Goal: Task Accomplishment & Management: Use online tool/utility

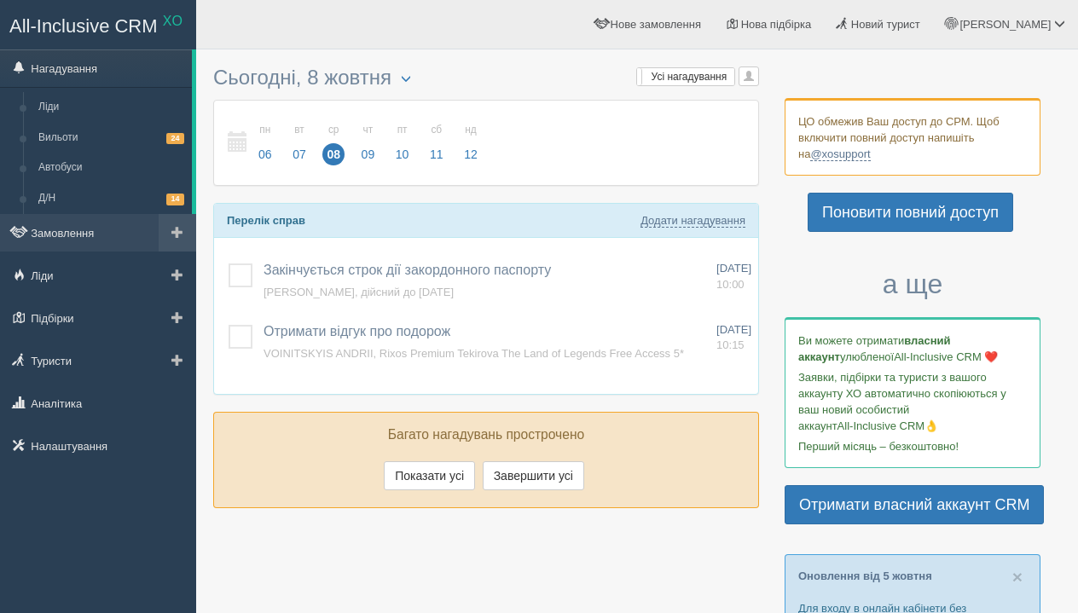
click at [188, 224] on link at bounding box center [178, 233] width 38 height 38
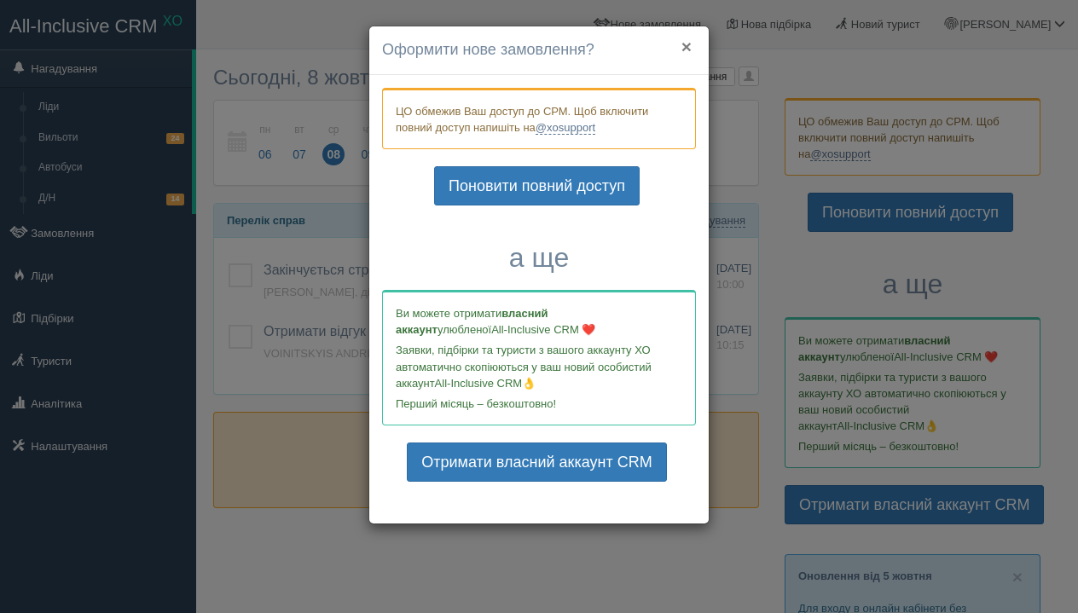
click at [687, 42] on button "×" at bounding box center [687, 47] width 10 height 18
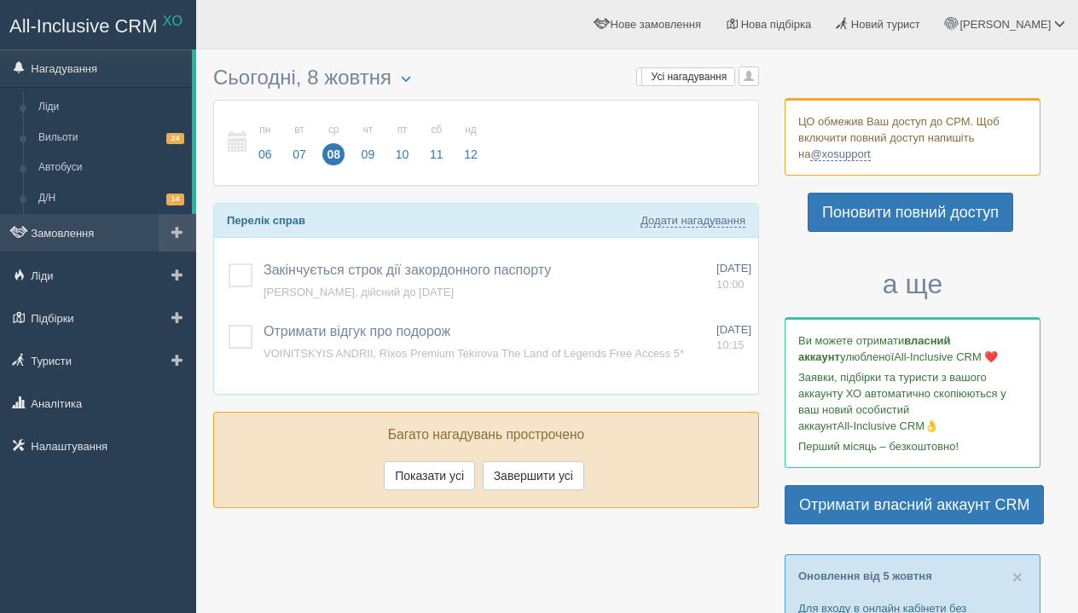
click at [170, 231] on link at bounding box center [178, 233] width 38 height 38
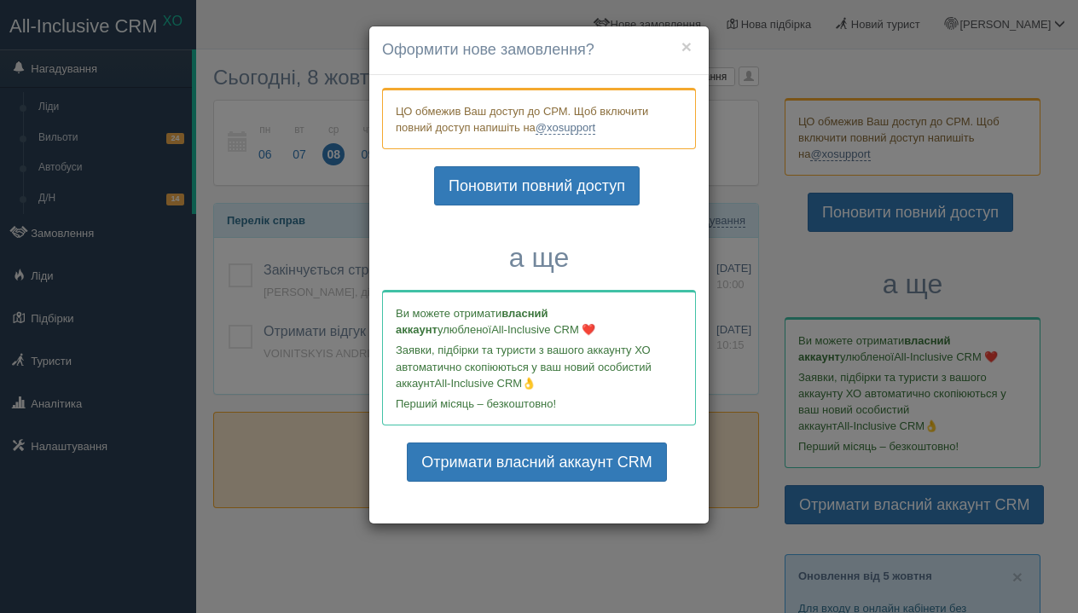
click at [679, 47] on h4 "Оформити нове замовлення?" at bounding box center [539, 50] width 314 height 22
click at [47, 236] on div "× Оформити нове замовлення? ЦО обмежив Ваш доступ до СРМ. Щоб включити повний д…" at bounding box center [539, 306] width 1078 height 613
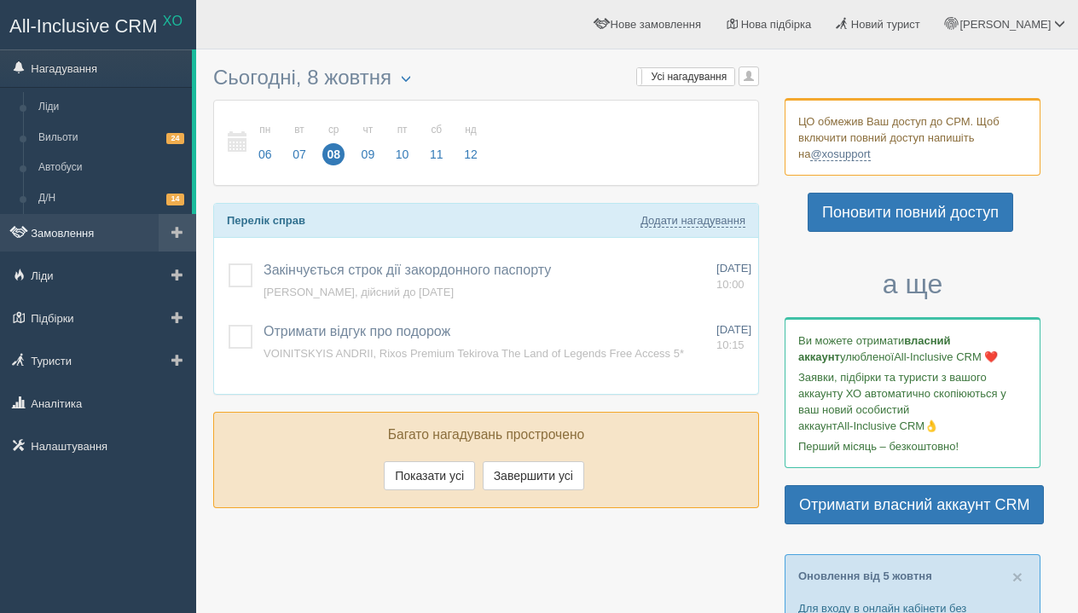
click at [50, 231] on link "Замовлення" at bounding box center [98, 233] width 196 height 38
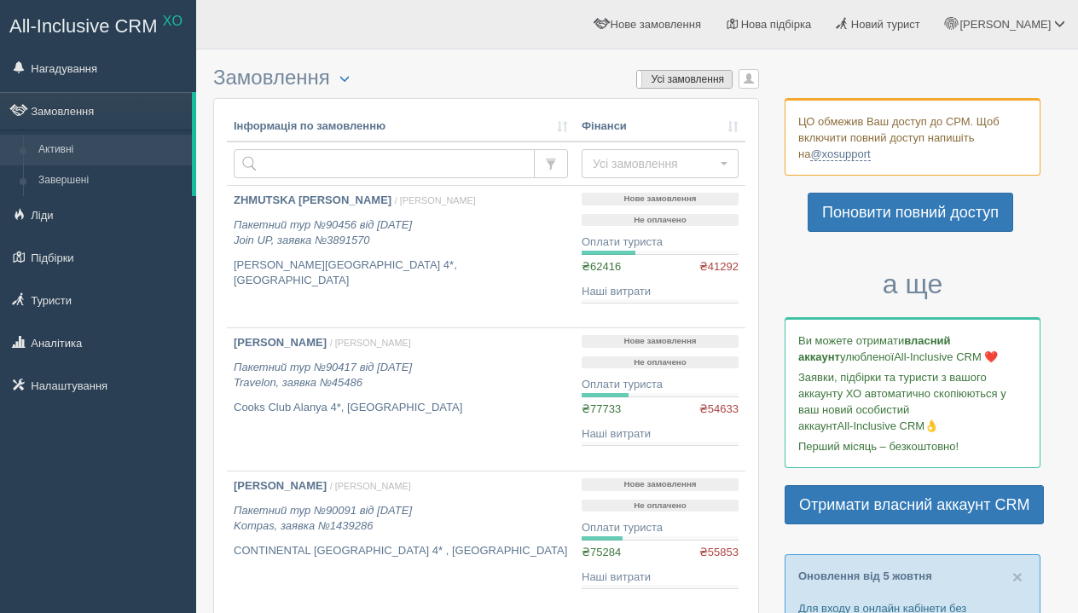
click at [676, 80] on label "Усі замовлення" at bounding box center [684, 79] width 95 height 17
click at [676, 80] on label "Мої замовлення" at bounding box center [684, 79] width 95 height 17
click at [676, 80] on label "Усі замовлення" at bounding box center [684, 79] width 95 height 17
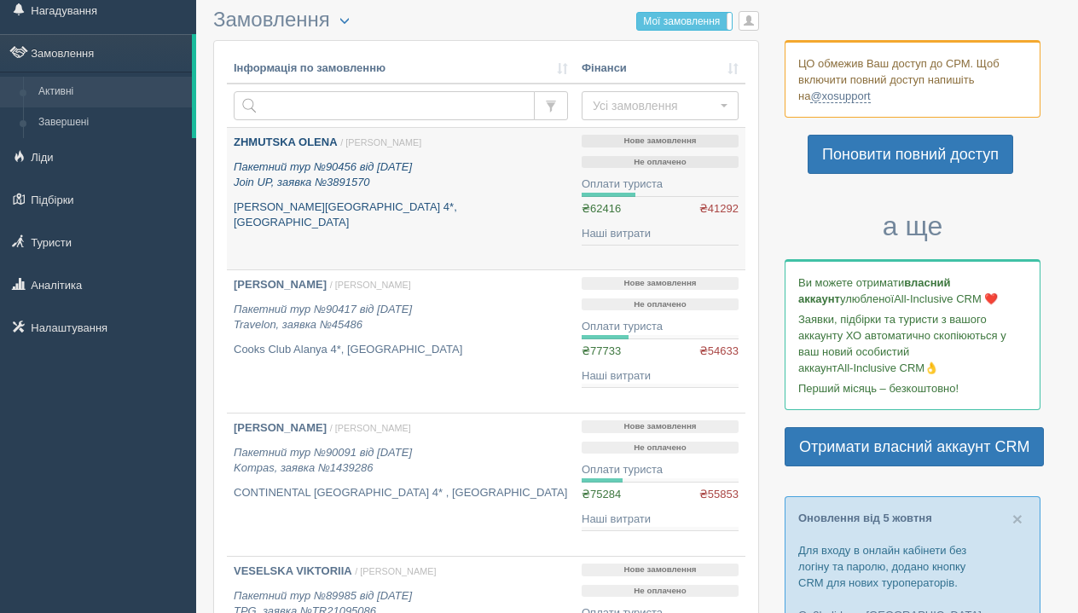
scroll to position [83, 0]
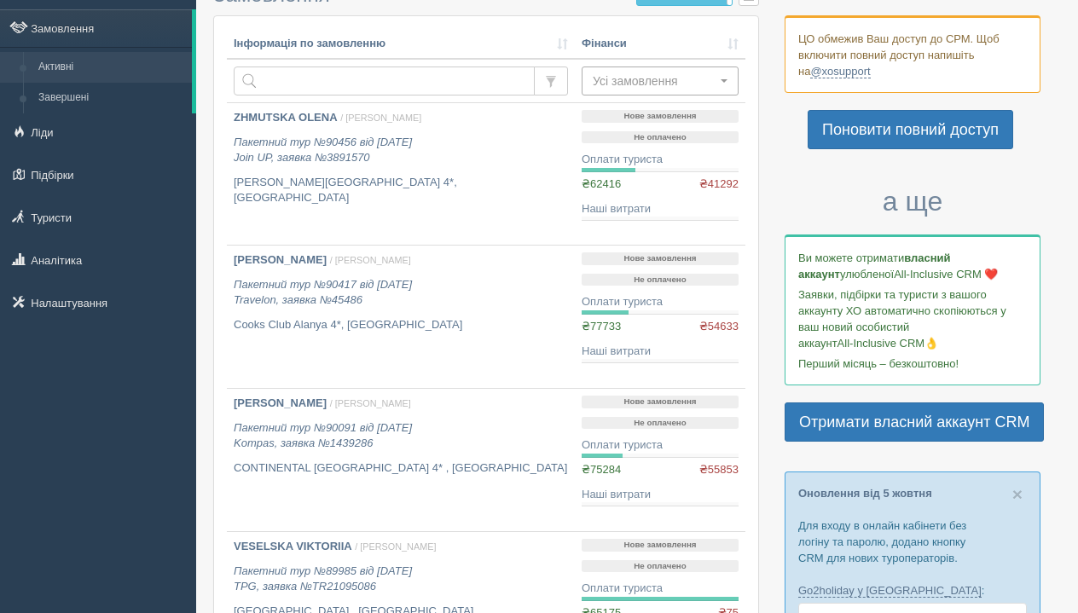
click at [670, 75] on span "Усі замовлення" at bounding box center [655, 81] width 124 height 17
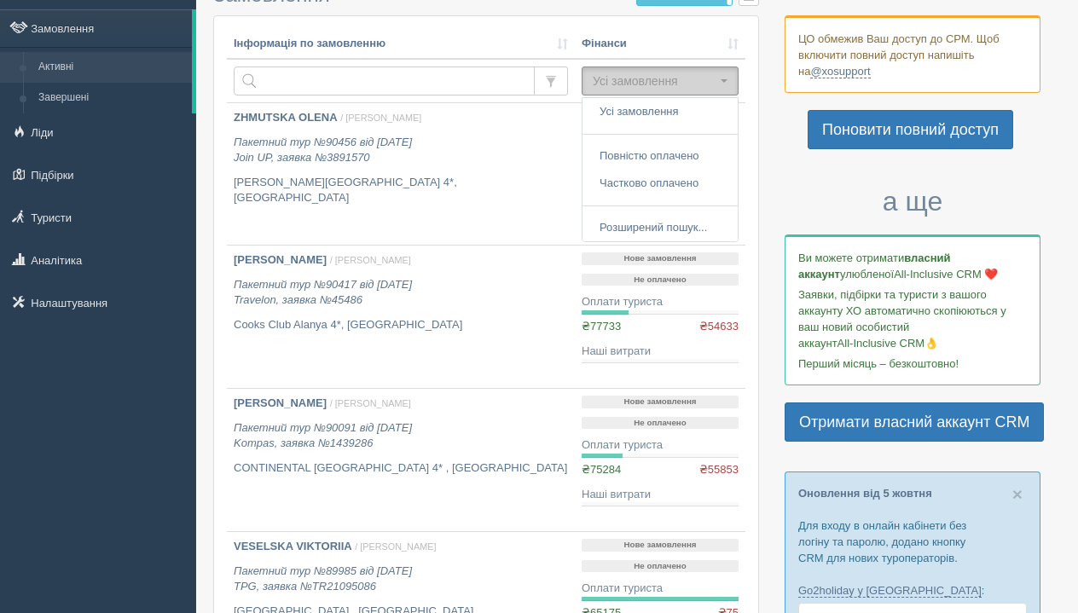
click at [670, 75] on span "Усі замовлення" at bounding box center [655, 81] width 124 height 17
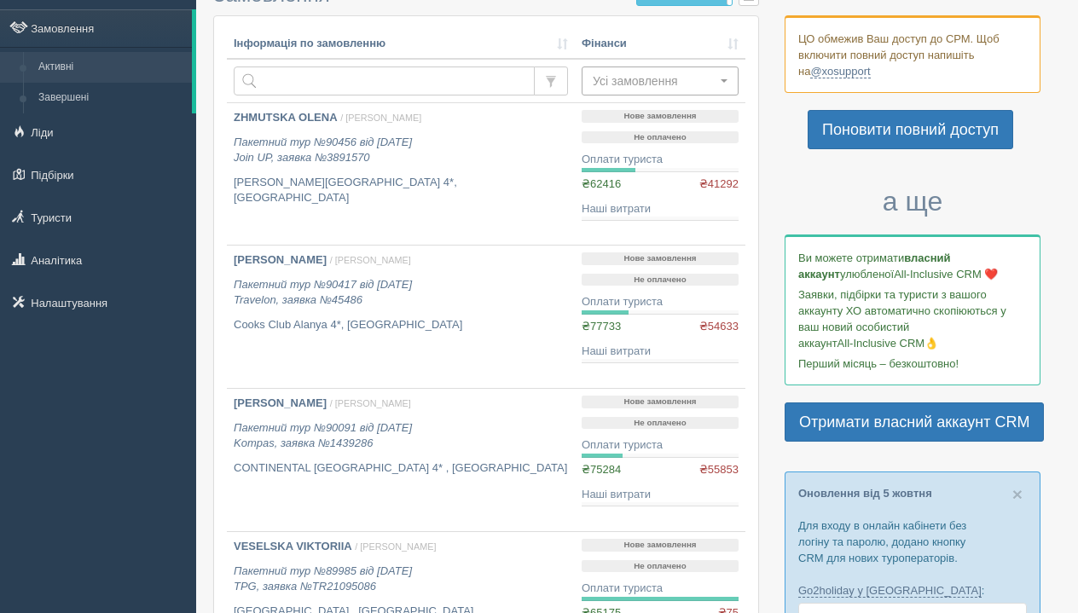
click at [670, 75] on span "Усі замовлення" at bounding box center [655, 81] width 124 height 17
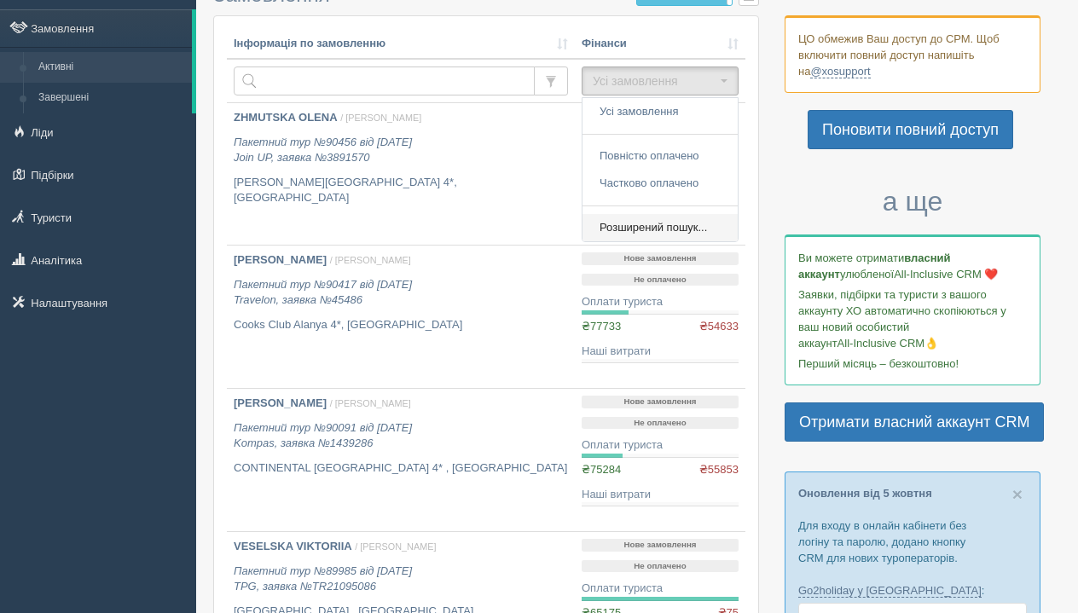
click at [651, 220] on span "Розширений пошук..." at bounding box center [653, 228] width 107 height 16
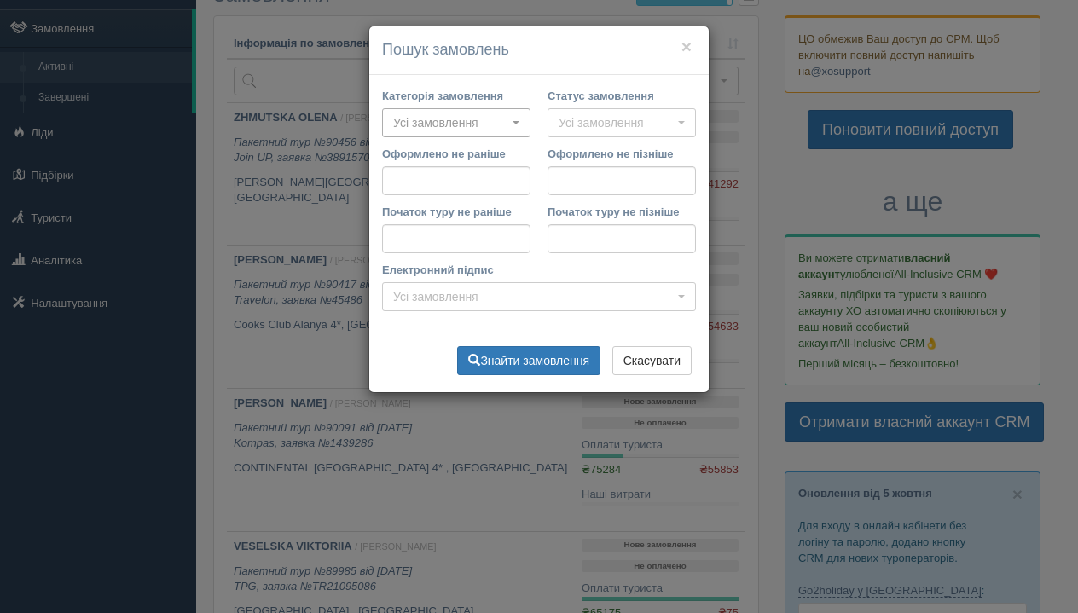
click at [506, 130] on span "Усі замовлення" at bounding box center [450, 122] width 115 height 17
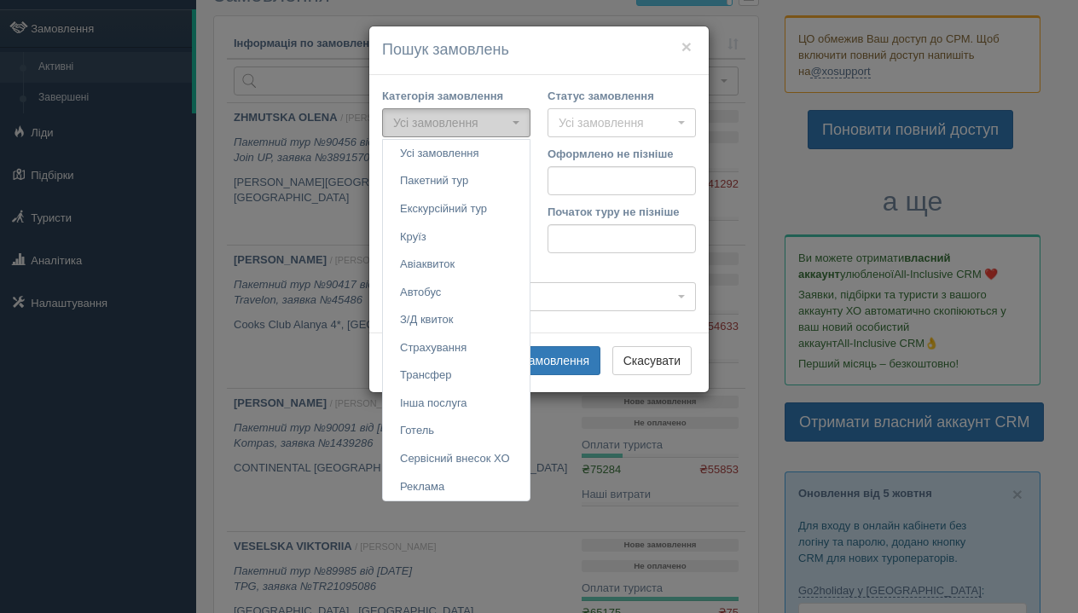
click at [506, 130] on span "Усі замовлення" at bounding box center [450, 122] width 115 height 17
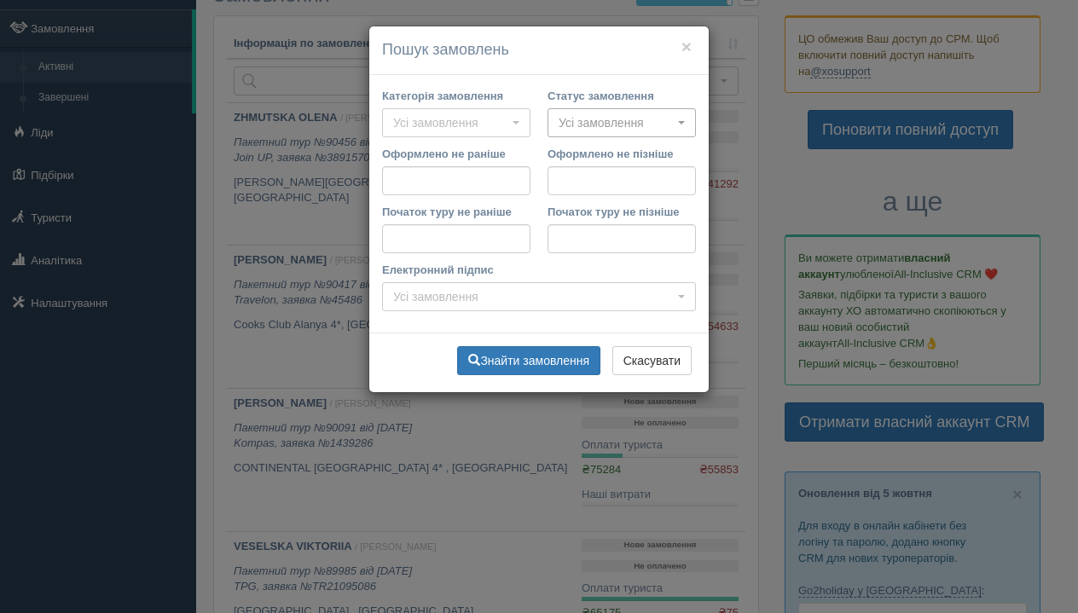
click at [583, 131] on button "Усі замовлення" at bounding box center [622, 122] width 148 height 29
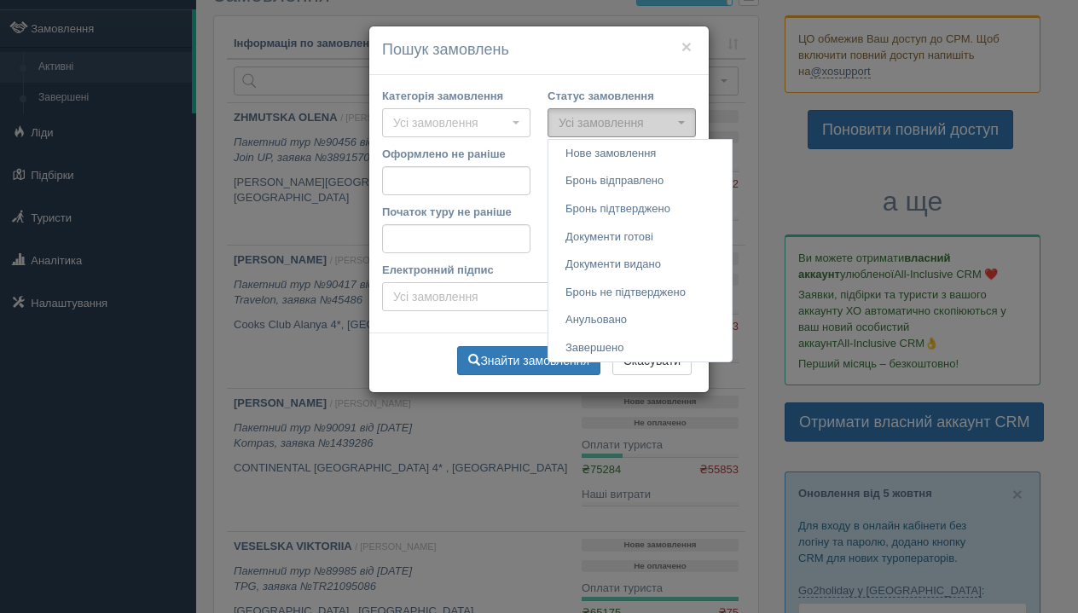
click at [592, 125] on span "Усі замовлення" at bounding box center [616, 122] width 115 height 17
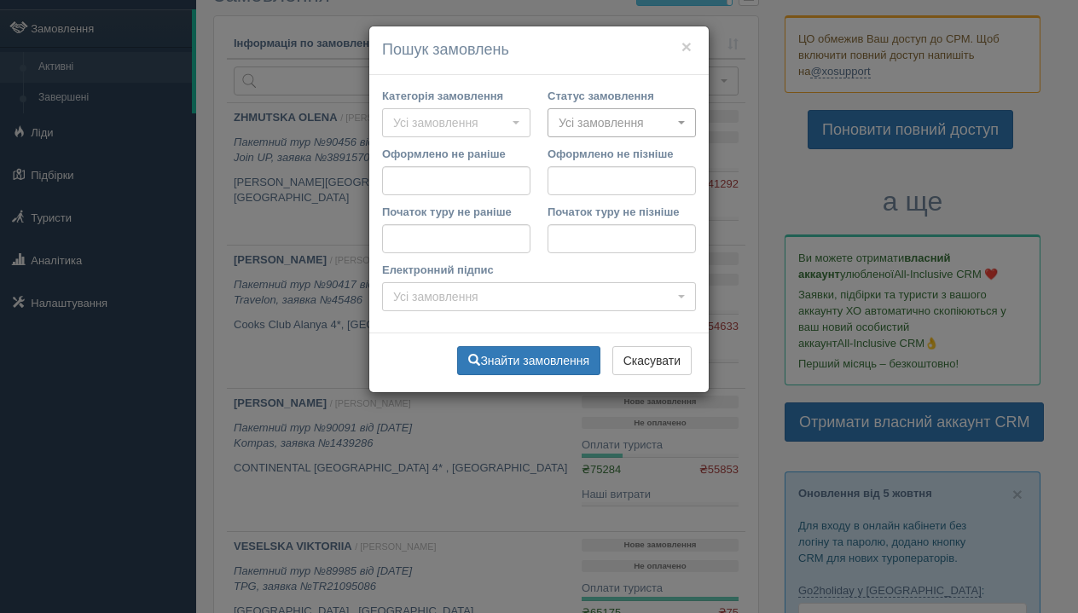
click at [598, 115] on span "Усі замовлення" at bounding box center [616, 122] width 115 height 17
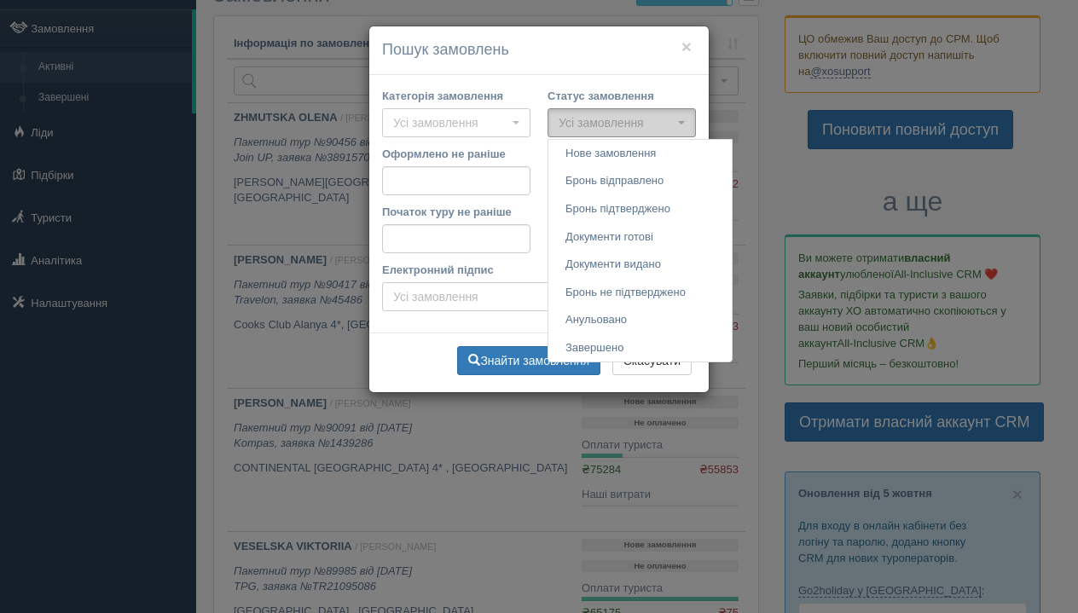
click at [598, 115] on span "Усі замовлення" at bounding box center [616, 122] width 115 height 17
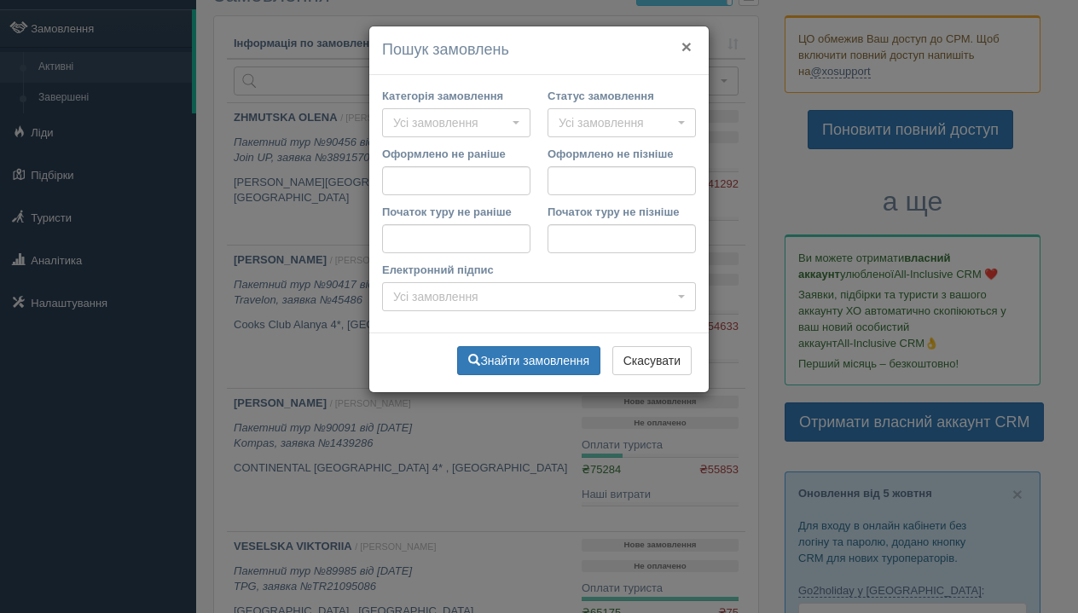
click at [684, 49] on button "×" at bounding box center [687, 47] width 10 height 18
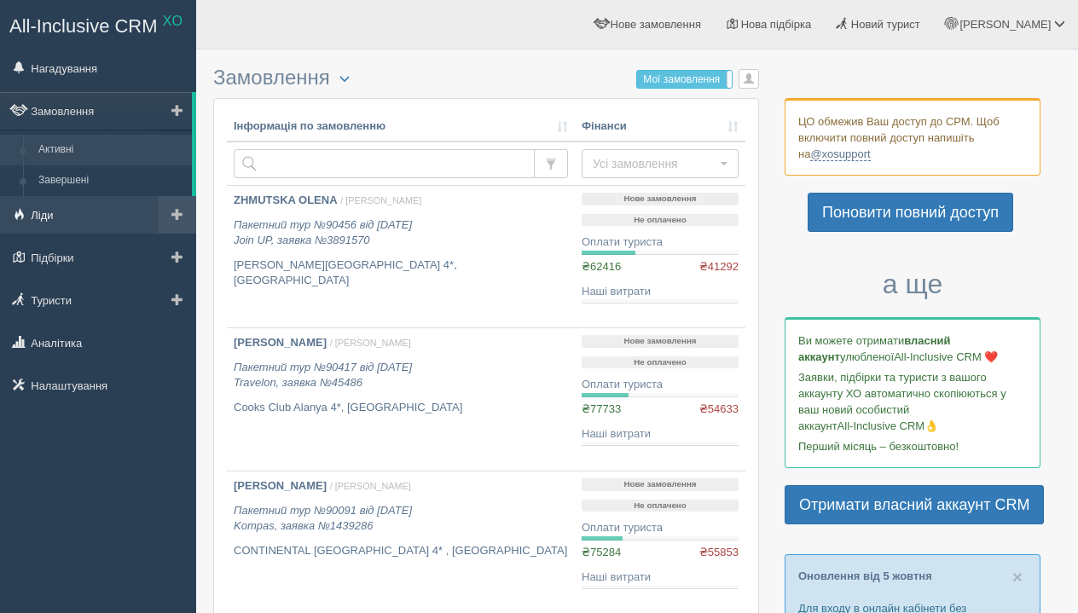
scroll to position [0, 0]
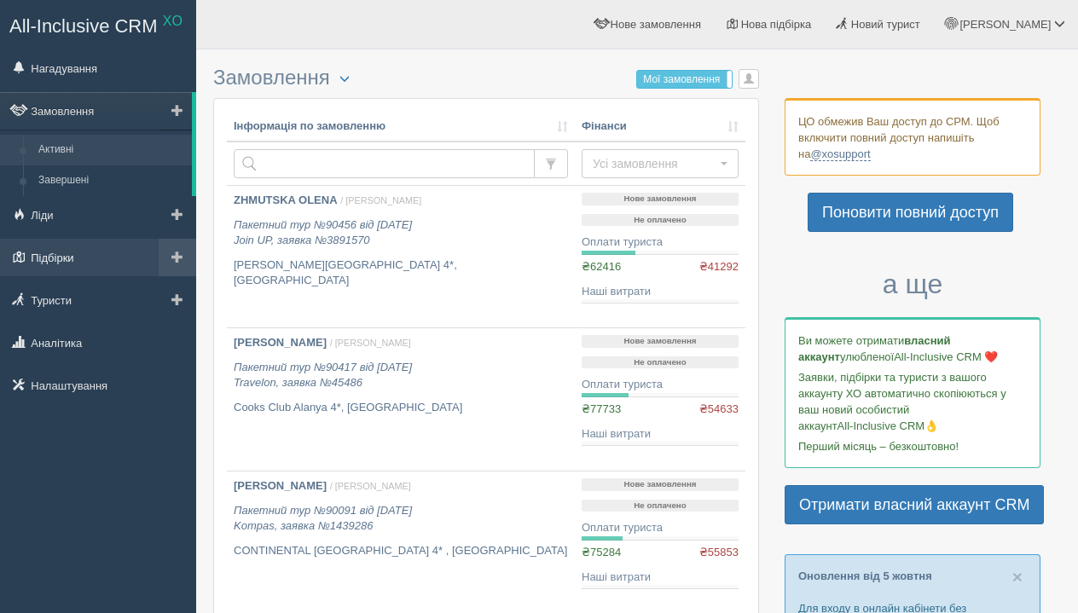
click at [77, 250] on link "Підбірки" at bounding box center [98, 258] width 196 height 38
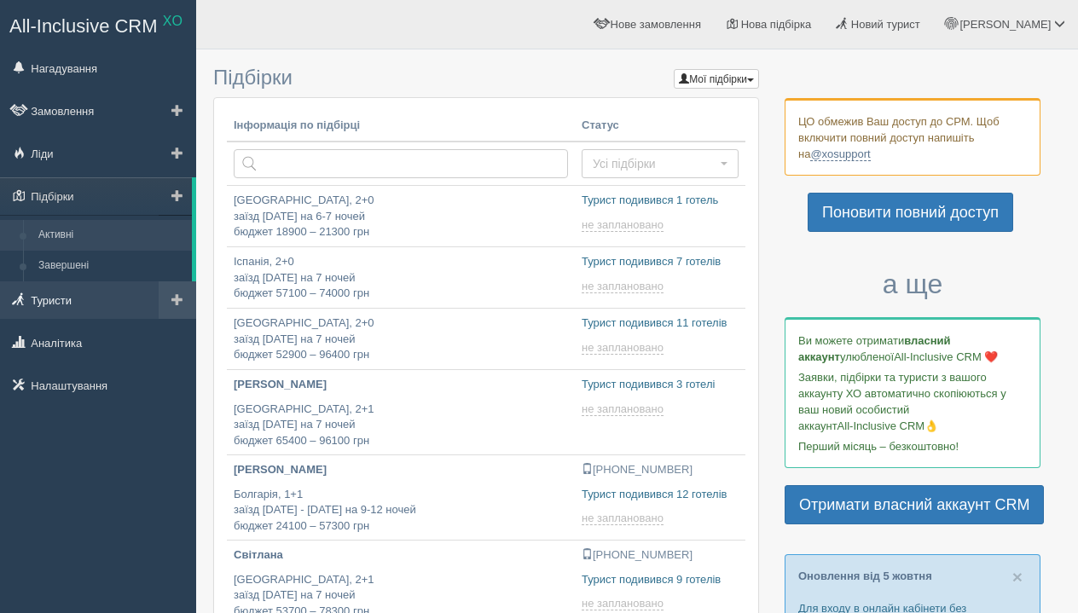
click at [61, 292] on link "Туристи" at bounding box center [98, 301] width 196 height 38
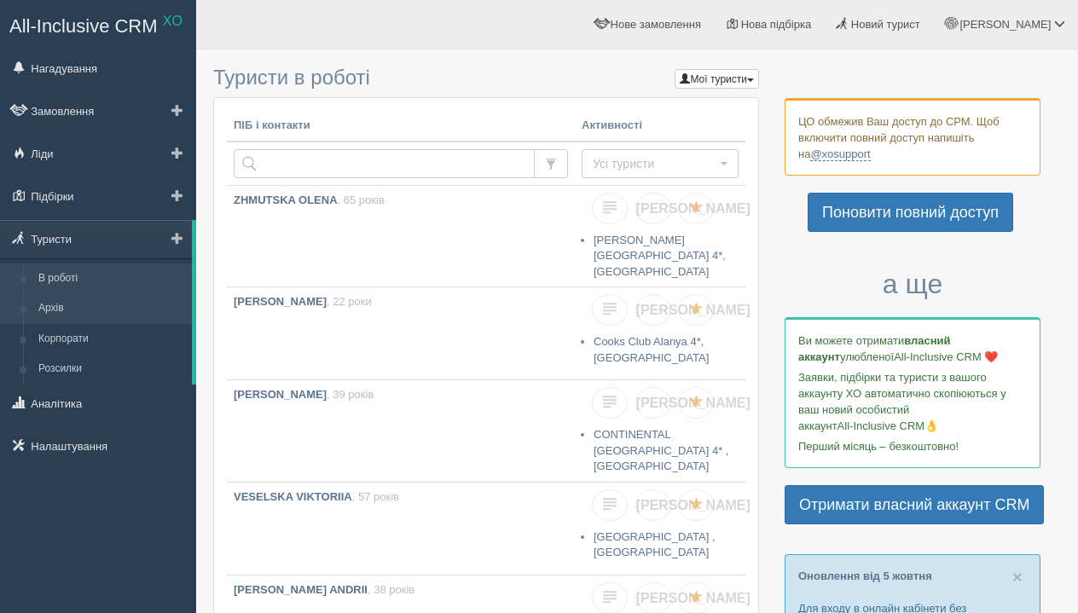
click at [60, 302] on link "Архів" at bounding box center [111, 308] width 161 height 31
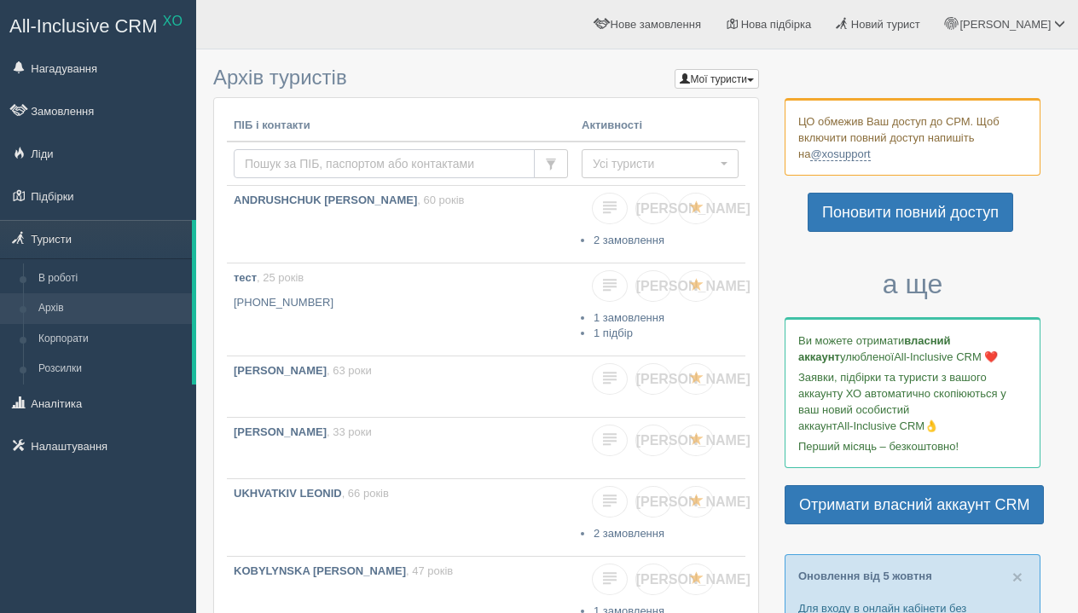
click at [282, 162] on input "text" at bounding box center [384, 163] width 301 height 29
type input "reh"
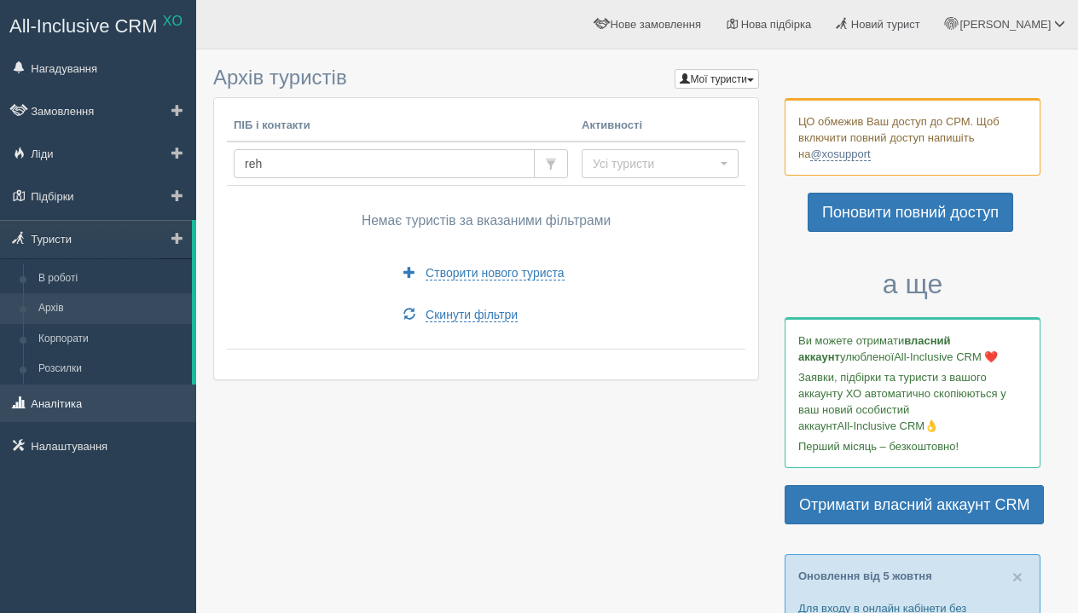
click at [119, 388] on link "Аналітика" at bounding box center [98, 404] width 196 height 38
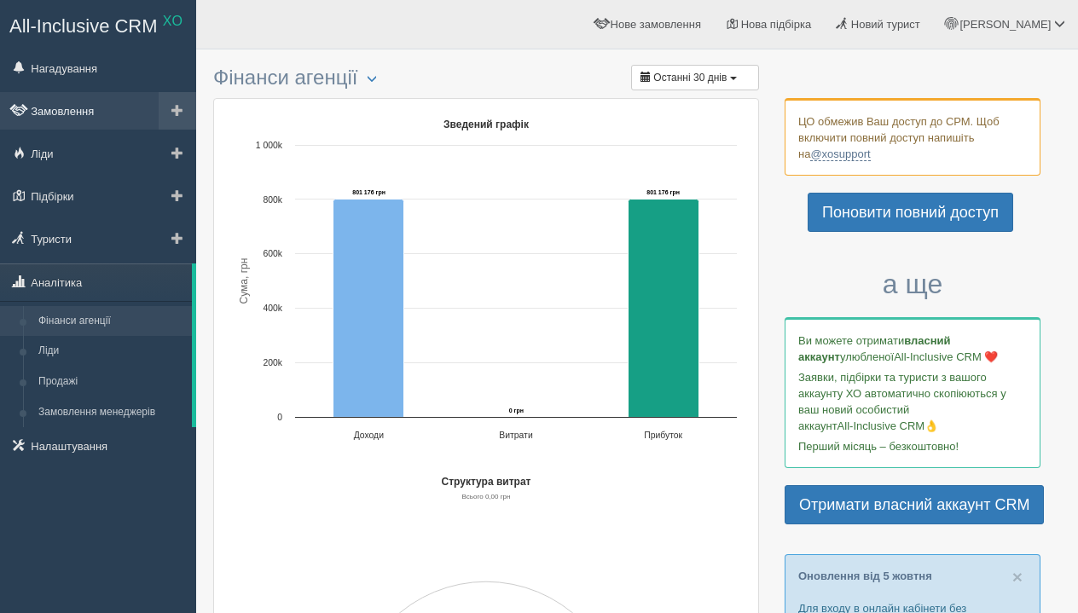
click at [88, 105] on link "Замовлення" at bounding box center [98, 111] width 196 height 38
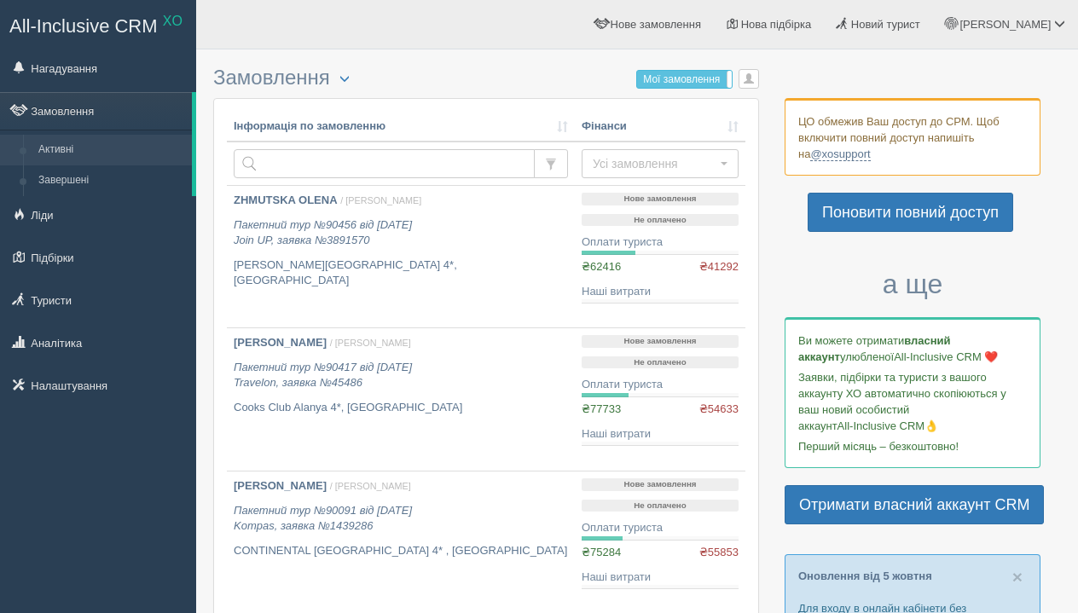
select select
click at [325, 172] on input "text" at bounding box center [384, 163] width 301 height 29
click at [558, 162] on button "button" at bounding box center [551, 163] width 34 height 29
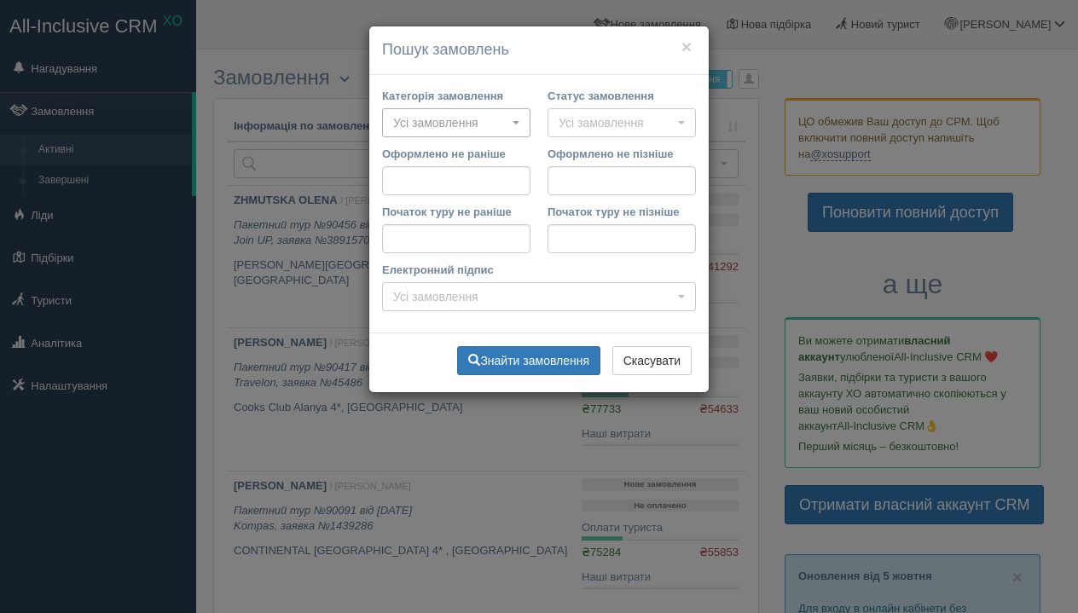
click at [462, 125] on span "Усі замовлення" at bounding box center [450, 122] width 115 height 17
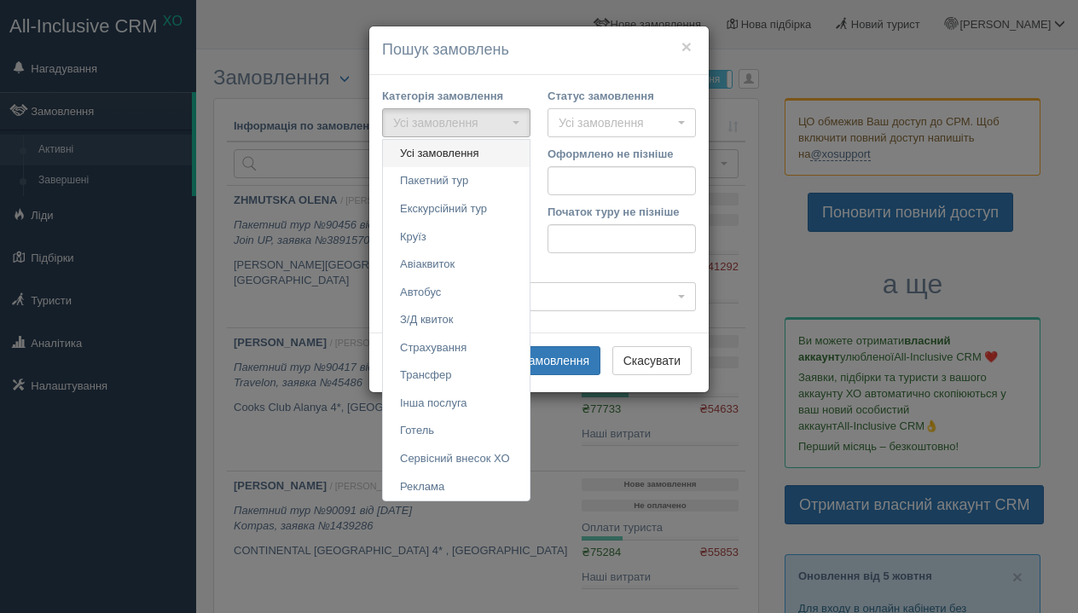
click at [459, 153] on span "Усі замовлення" at bounding box center [439, 154] width 79 height 16
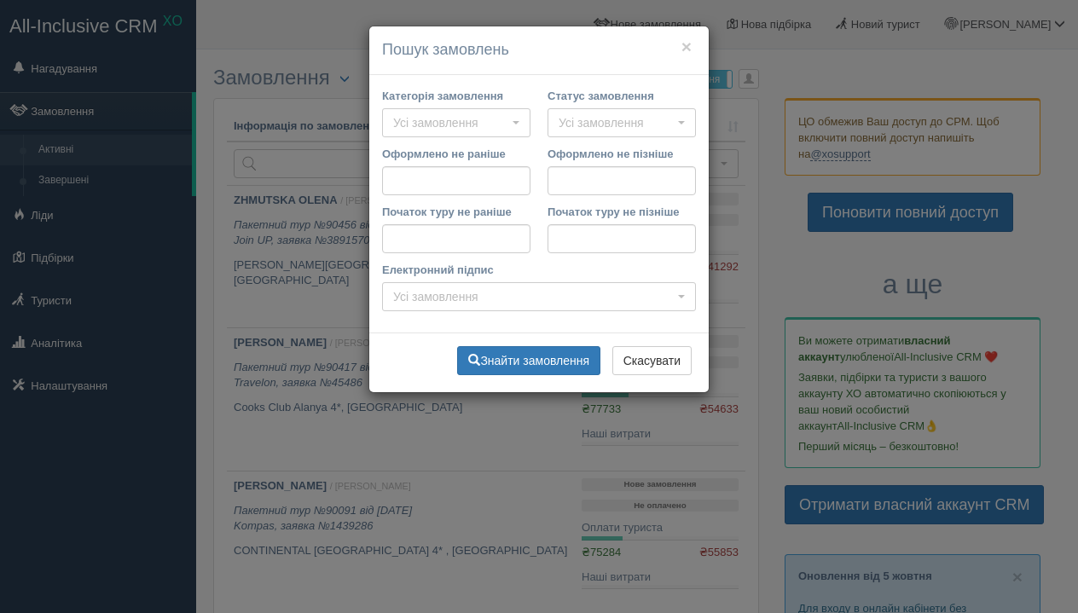
click at [596, 106] on div "Статус замовлення Усі замовлення Нове замовлення Бронь відправлено Бронь підтве…" at bounding box center [622, 112] width 148 height 49
click at [596, 115] on span "Усі замовлення" at bounding box center [616, 122] width 115 height 17
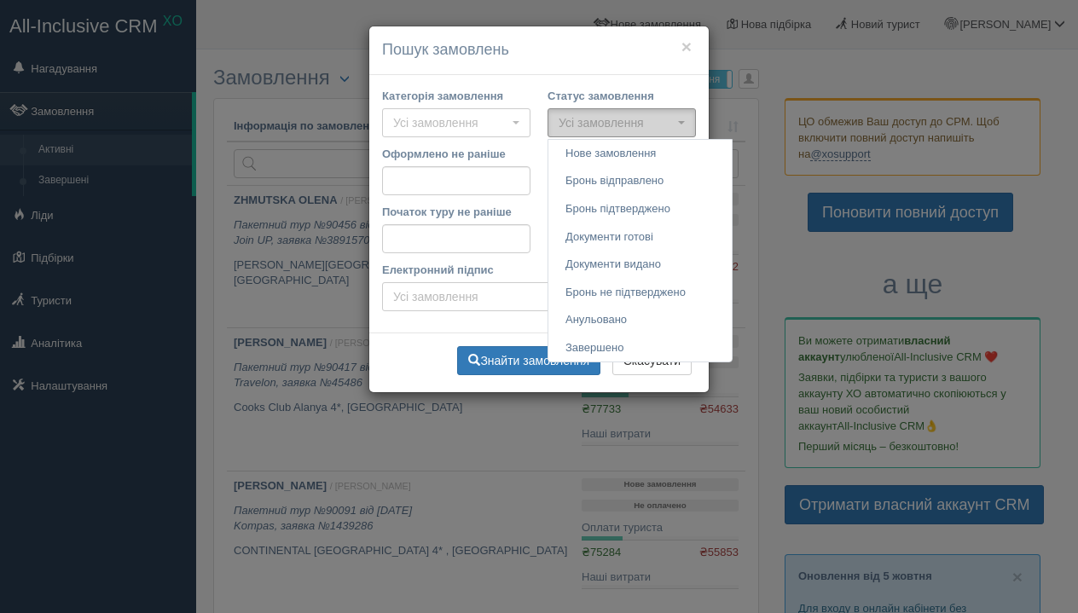
click at [596, 115] on span "Усі замовлення" at bounding box center [616, 122] width 115 height 17
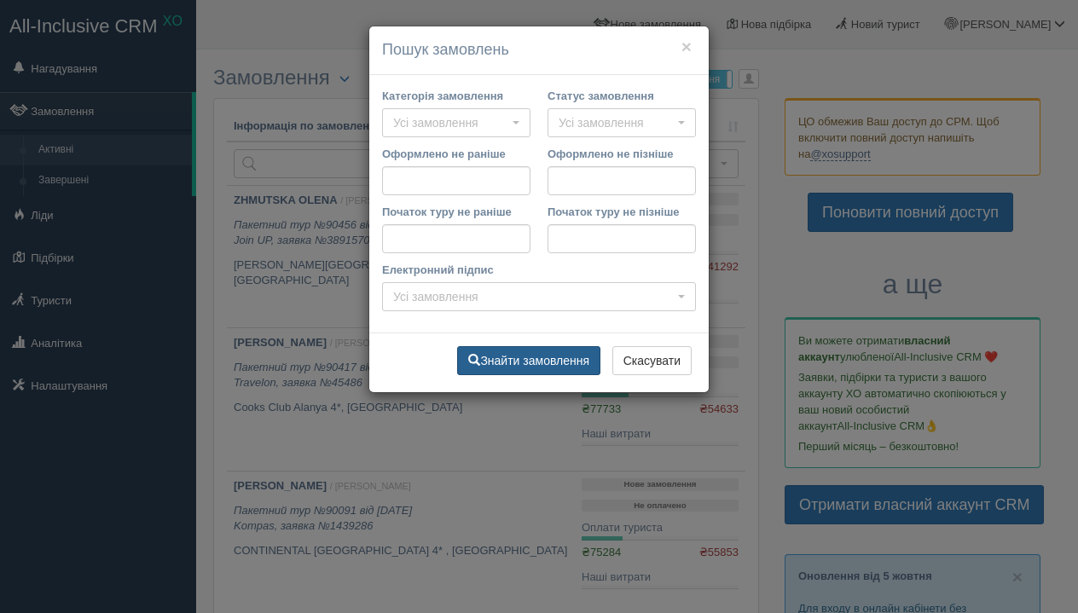
click at [533, 357] on button "Знайти замовлення" at bounding box center [528, 360] width 143 height 29
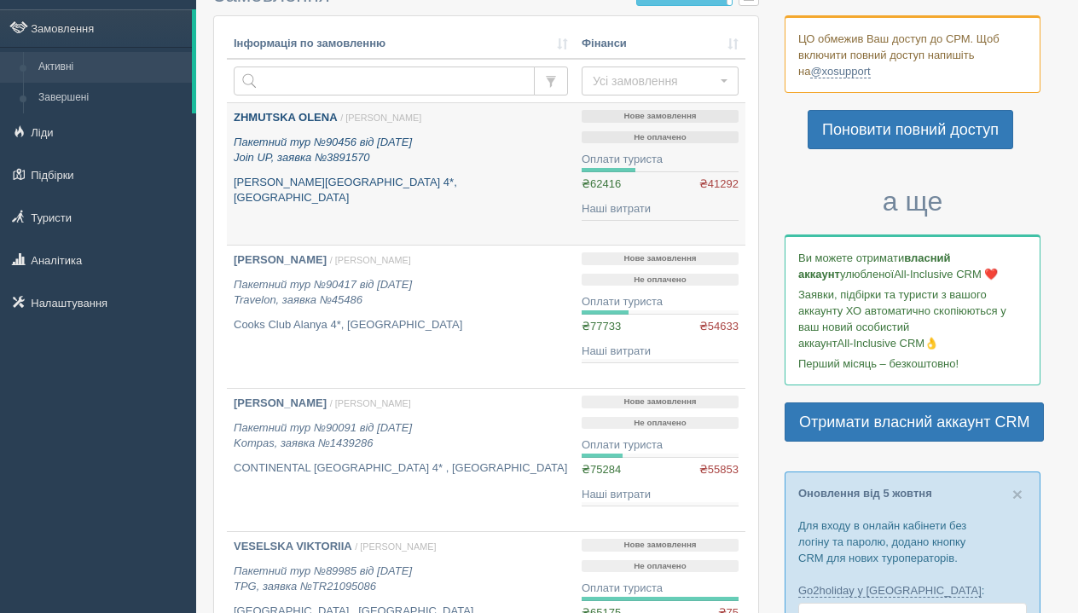
scroll to position [87, 0]
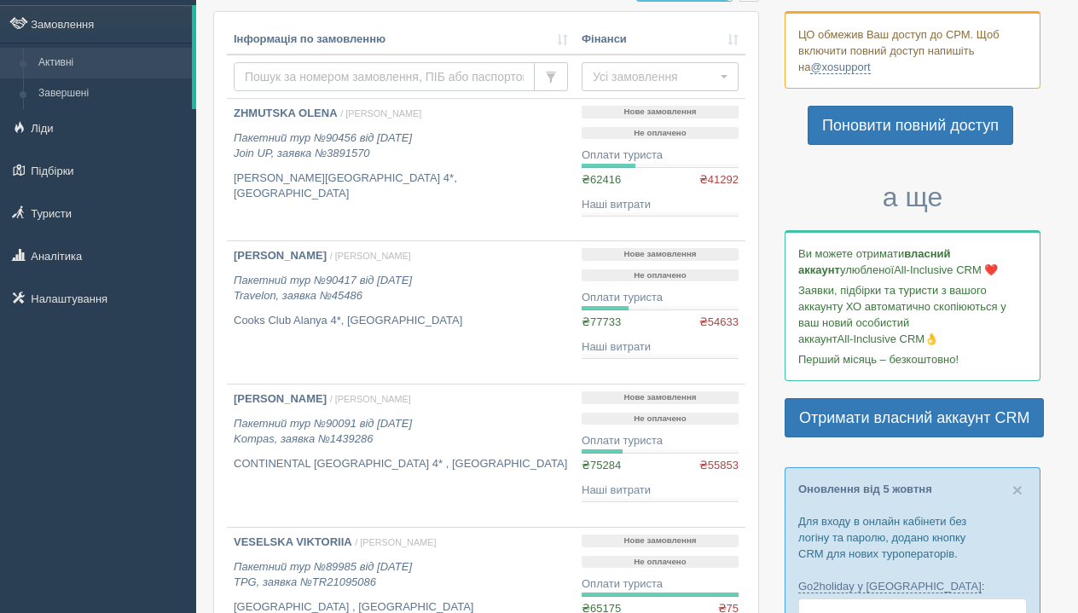
click at [356, 63] on input "text" at bounding box center [384, 76] width 301 height 29
type input "quee"
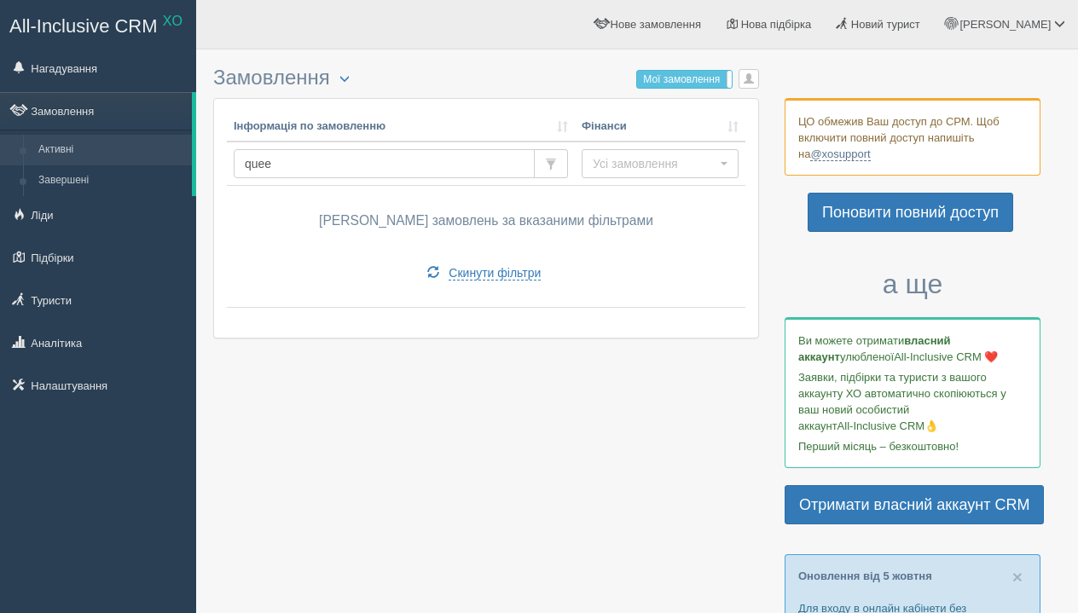
click at [299, 177] on input "quee" at bounding box center [384, 163] width 301 height 29
click at [340, 79] on button "button" at bounding box center [344, 79] width 29 height 20
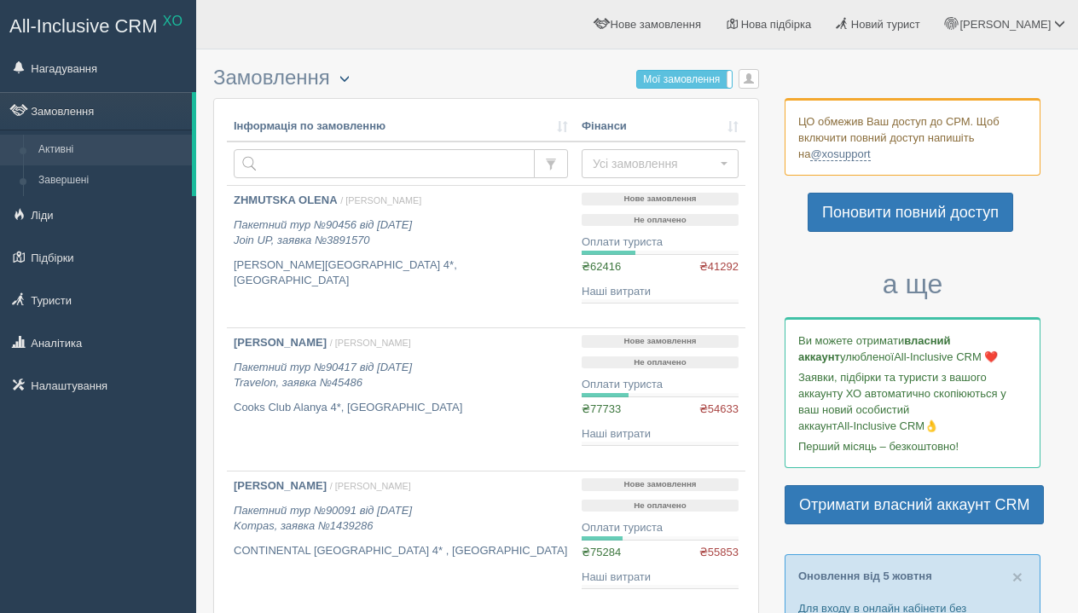
click at [340, 81] on button "button" at bounding box center [344, 79] width 29 height 20
click at [389, 141] on link "Скачати в Excel" at bounding box center [402, 133] width 142 height 28
click at [319, 85] on h3 "Замовлення Турист в офісі Скачати в Excel Розширений пошук... Мої замовлення Ус…" at bounding box center [486, 78] width 546 height 23
click at [349, 78] on span "button" at bounding box center [345, 78] width 10 height 10
click at [371, 160] on link "Розширений пошук..." at bounding box center [402, 162] width 142 height 28
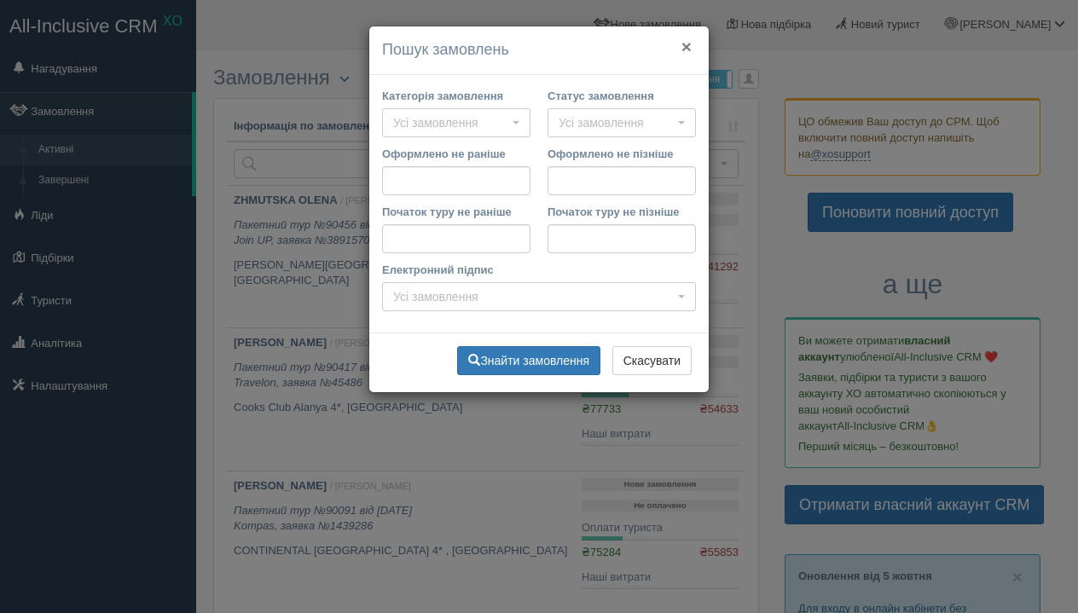
click at [682, 47] on button "×" at bounding box center [687, 47] width 10 height 18
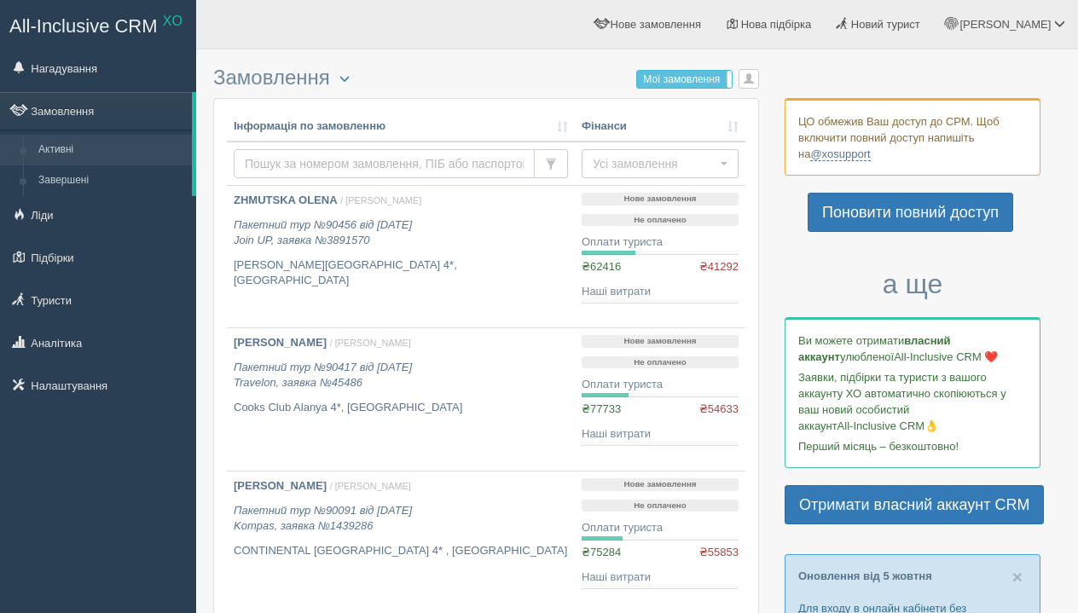
click at [357, 150] on input "text" at bounding box center [384, 163] width 301 height 29
type input "yaros"
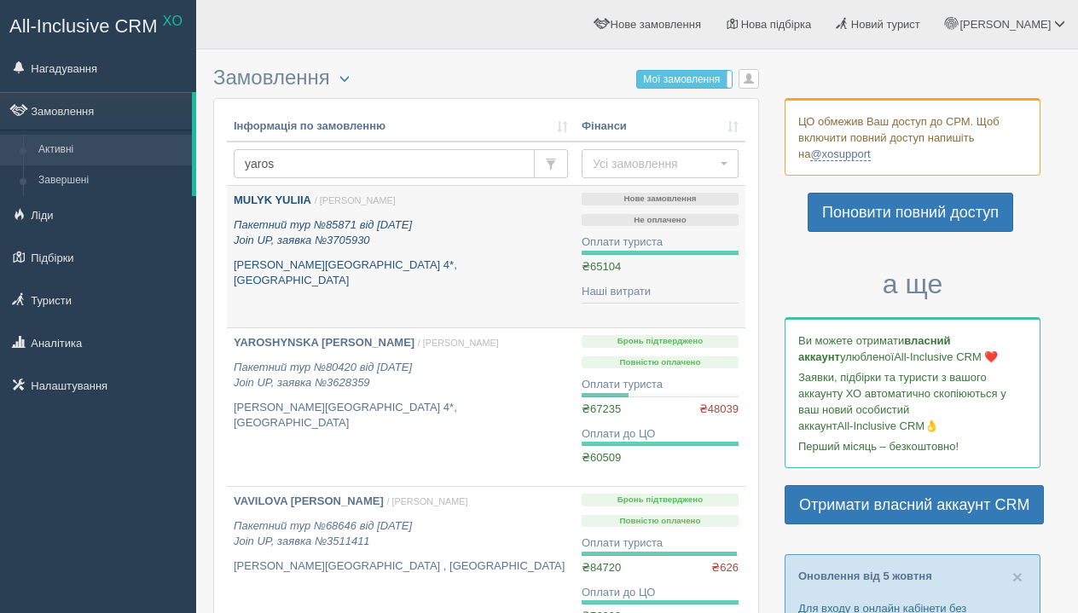
click at [327, 259] on p "Rehana Sharm Resort Aqua Park & Spa 4*, Єгипет" at bounding box center [401, 274] width 334 height 32
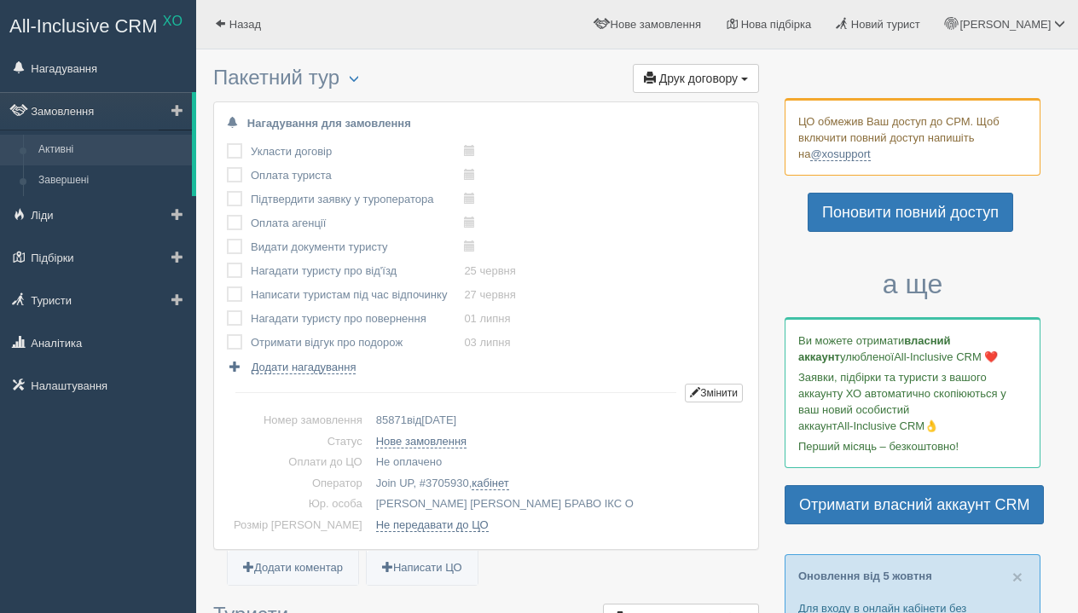
click at [71, 151] on link "Активні" at bounding box center [111, 150] width 161 height 31
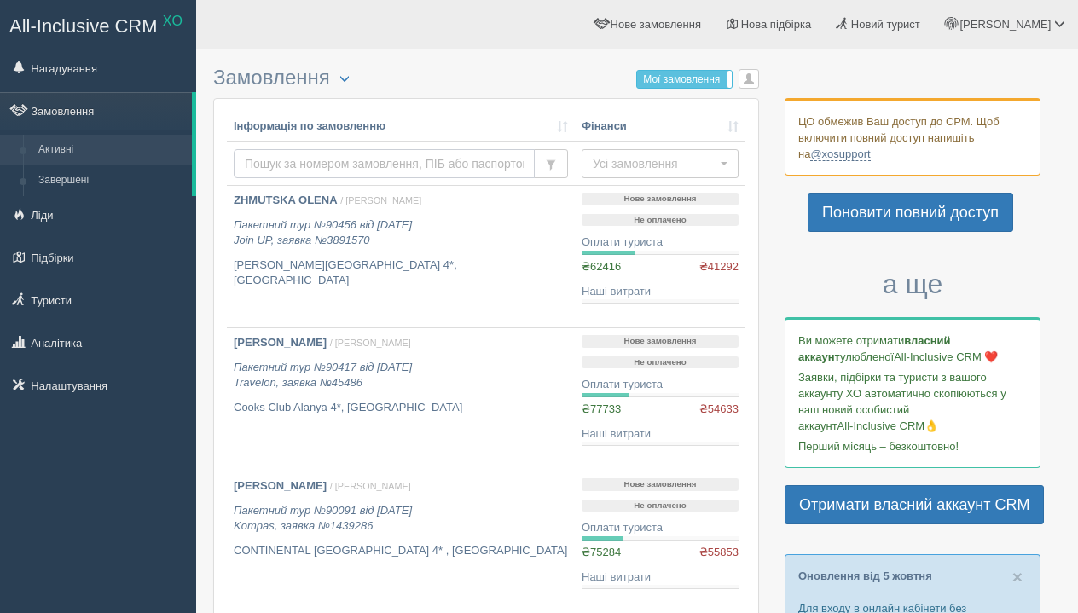
click at [371, 177] on input "text" at bounding box center [384, 163] width 301 height 29
type input "lukash"
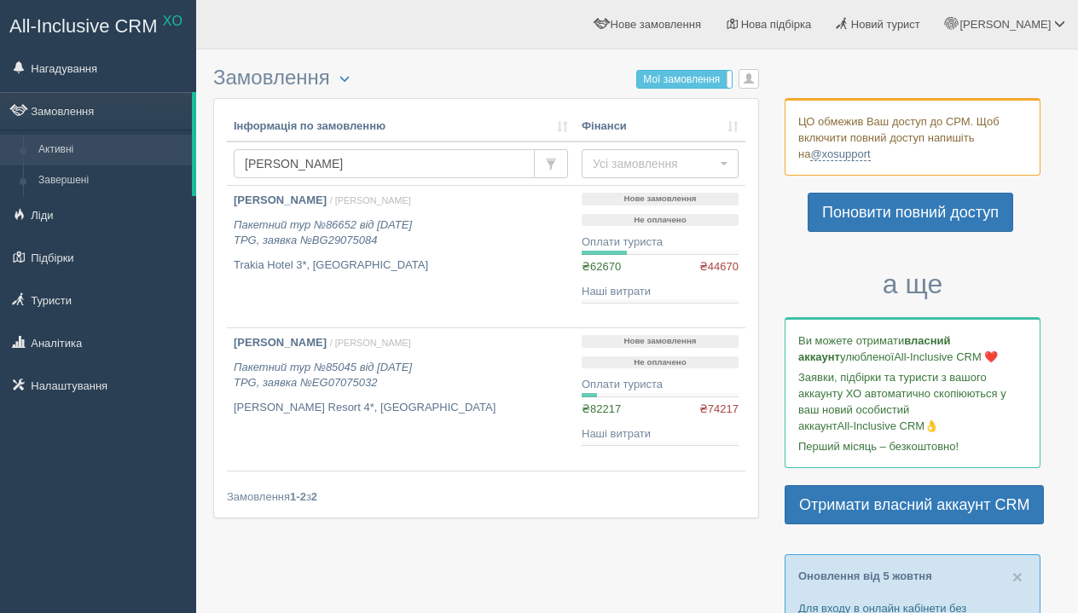
click at [385, 168] on input "[PERSON_NAME]" at bounding box center [384, 163] width 301 height 29
type input "mulyk"
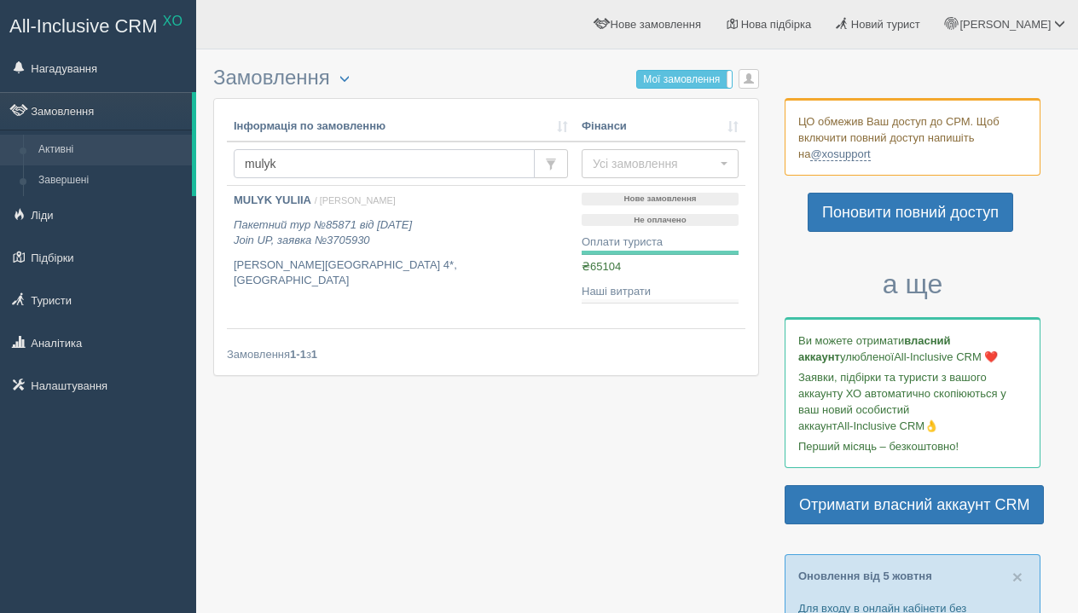
click at [275, 173] on input "mulyk" at bounding box center [384, 163] width 301 height 29
type input "[PERSON_NAME]"
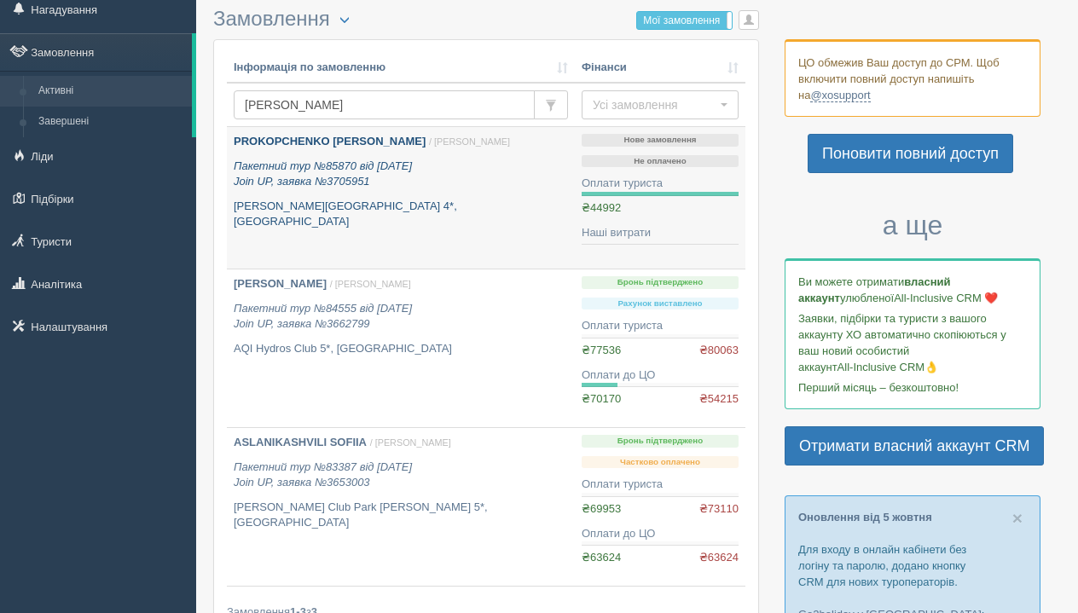
scroll to position [61, 0]
